Goal: Find specific page/section: Find specific page/section

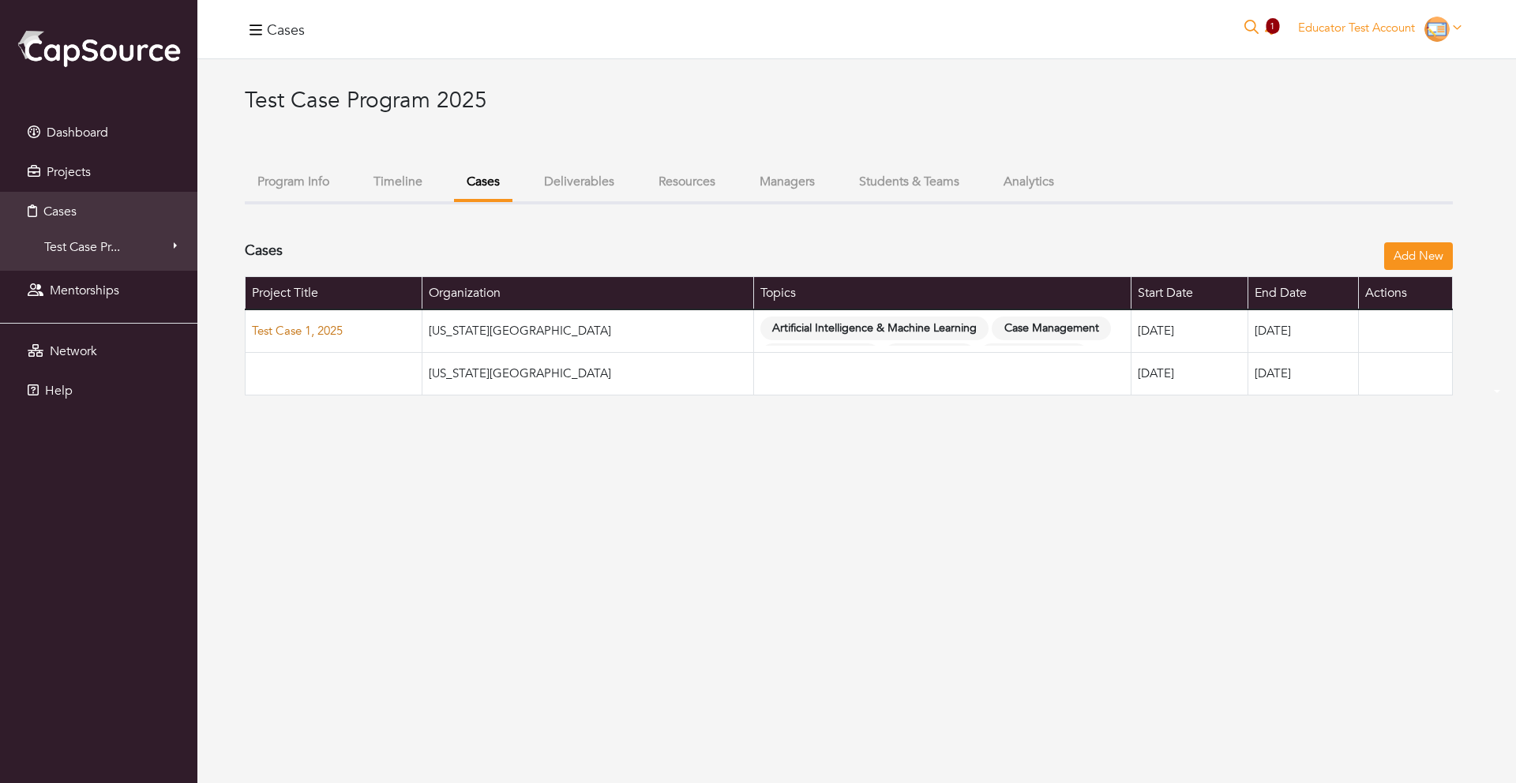
click at [299, 332] on link "Test Case 1, 2025" at bounding box center [297, 331] width 91 height 16
click at [69, 206] on span "Cases" at bounding box center [59, 211] width 33 height 17
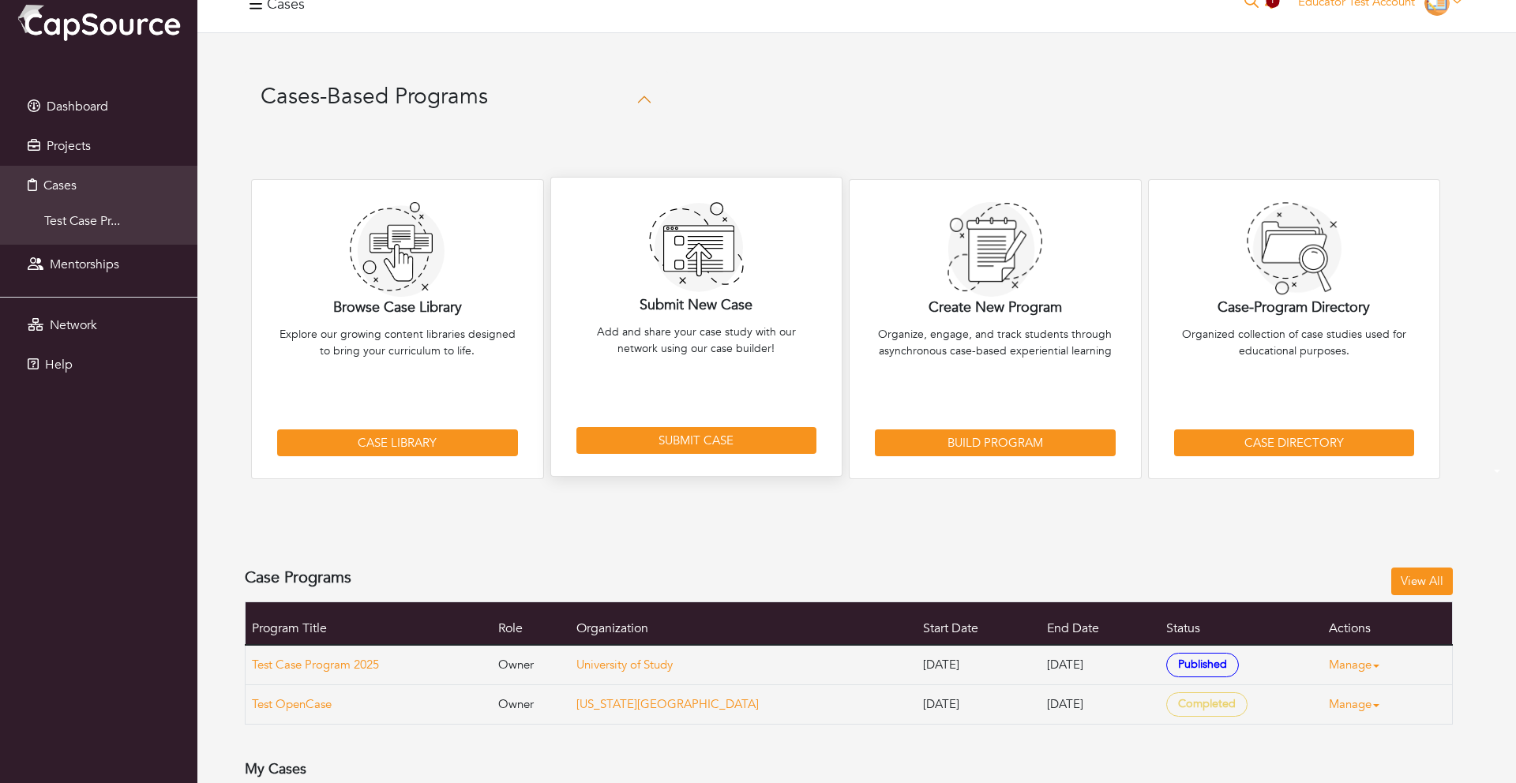
scroll to position [20, 0]
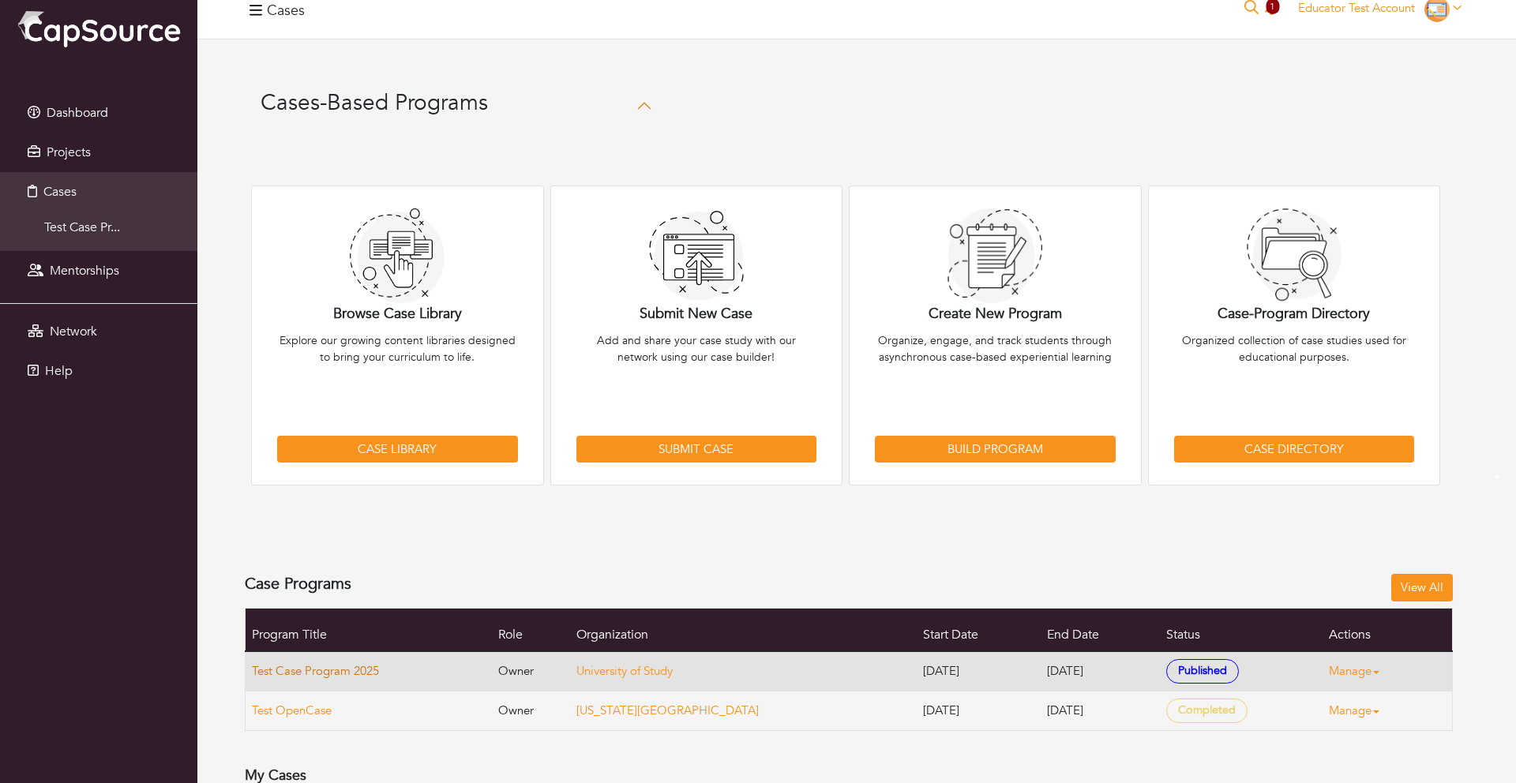
click at [342, 671] on link "Test Case Program 2025" at bounding box center [315, 671] width 127 height 16
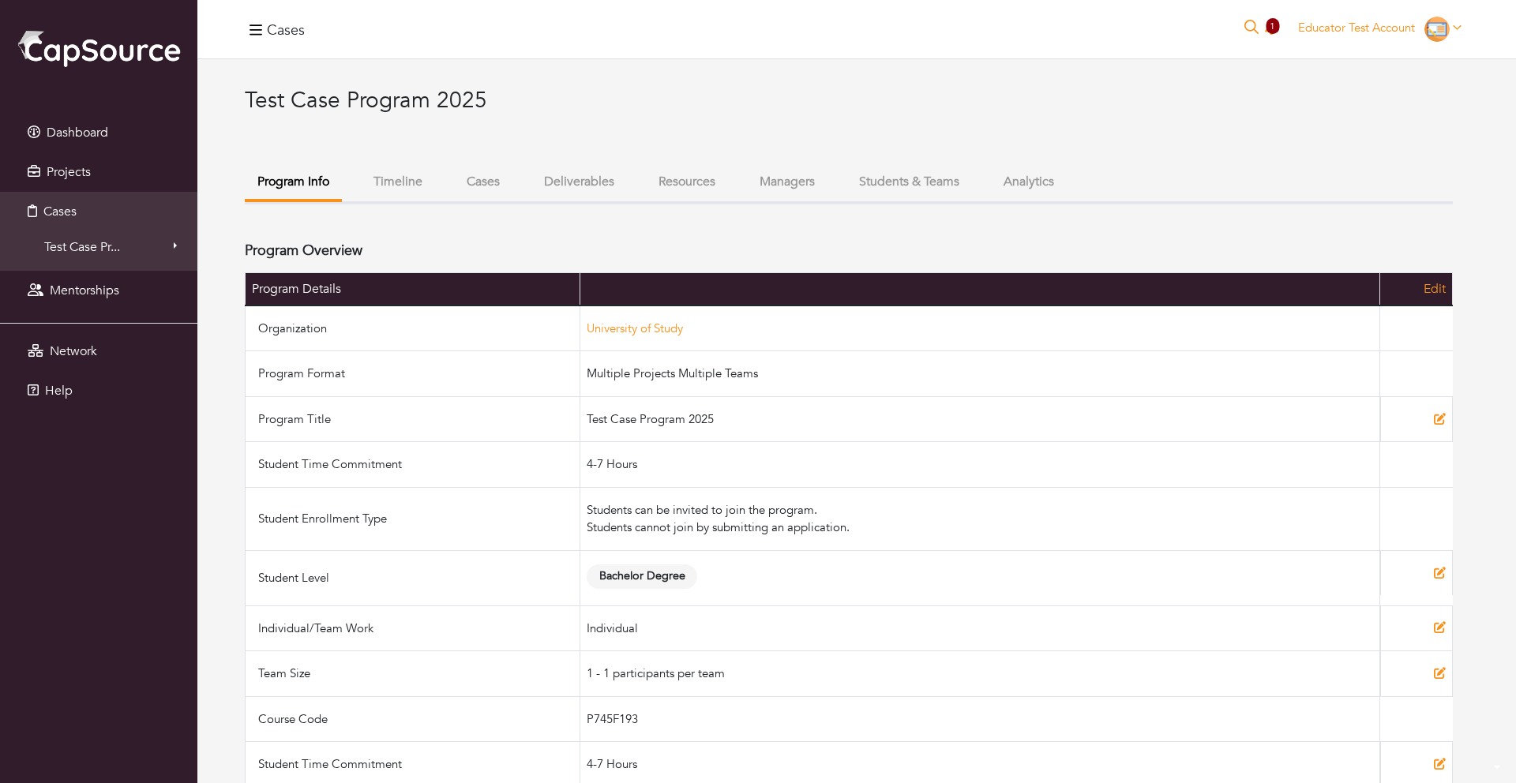
click at [474, 188] on button "Cases" at bounding box center [483, 182] width 58 height 34
